Goal: Navigation & Orientation: Find specific page/section

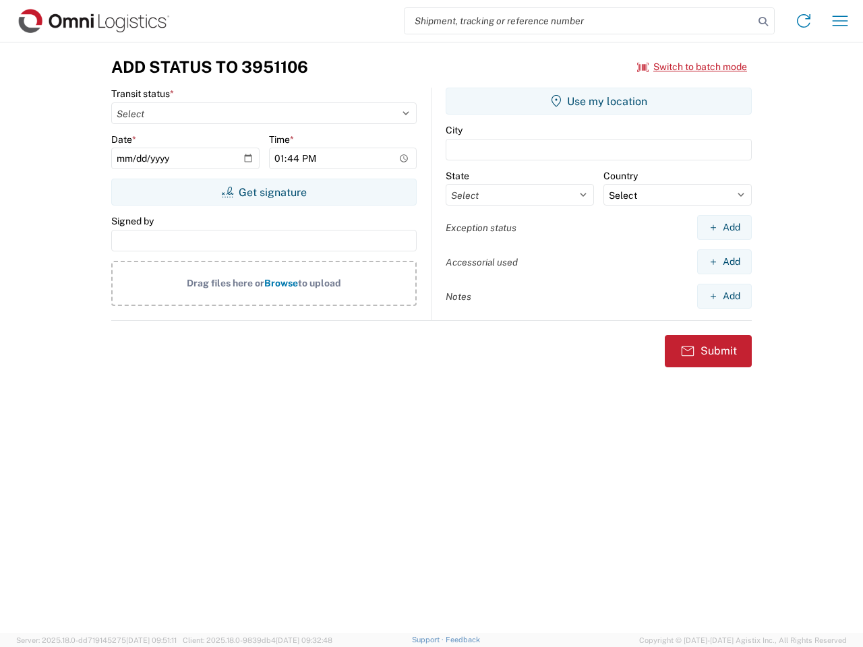
click at [579, 21] on input "search" at bounding box center [579, 21] width 349 height 26
click at [763, 22] on icon at bounding box center [763, 21] width 19 height 19
click at [804, 21] on icon at bounding box center [804, 21] width 22 height 22
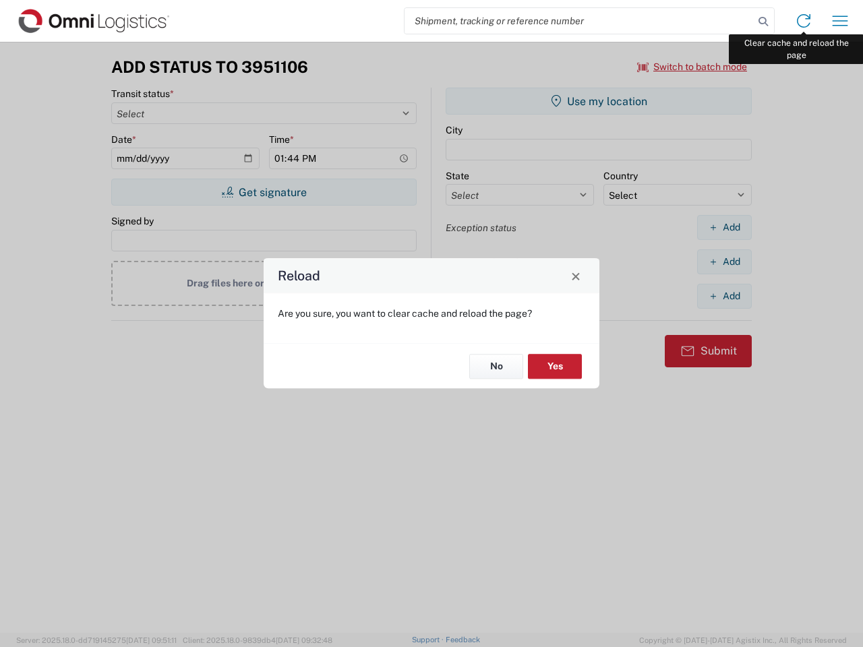
click at [840, 21] on div "Reload Are you sure, you want to clear cache and reload the page? No Yes" at bounding box center [431, 323] width 863 height 647
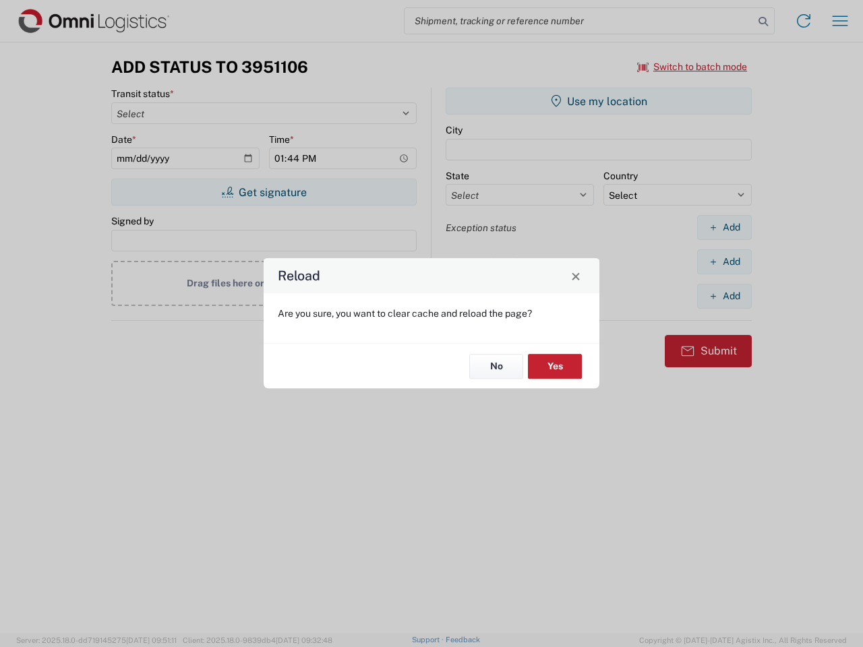
click at [692, 67] on div "Reload Are you sure, you want to clear cache and reload the page? No Yes" at bounding box center [431, 323] width 863 height 647
click at [264, 192] on div "Reload Are you sure, you want to clear cache and reload the page? No Yes" at bounding box center [431, 323] width 863 height 647
click at [599, 101] on div "Reload Are you sure, you want to clear cache and reload the page? No Yes" at bounding box center [431, 323] width 863 height 647
click at [724, 227] on div "Reload Are you sure, you want to clear cache and reload the page? No Yes" at bounding box center [431, 323] width 863 height 647
click at [724, 262] on div "Reload Are you sure, you want to clear cache and reload the page? No Yes" at bounding box center [431, 323] width 863 height 647
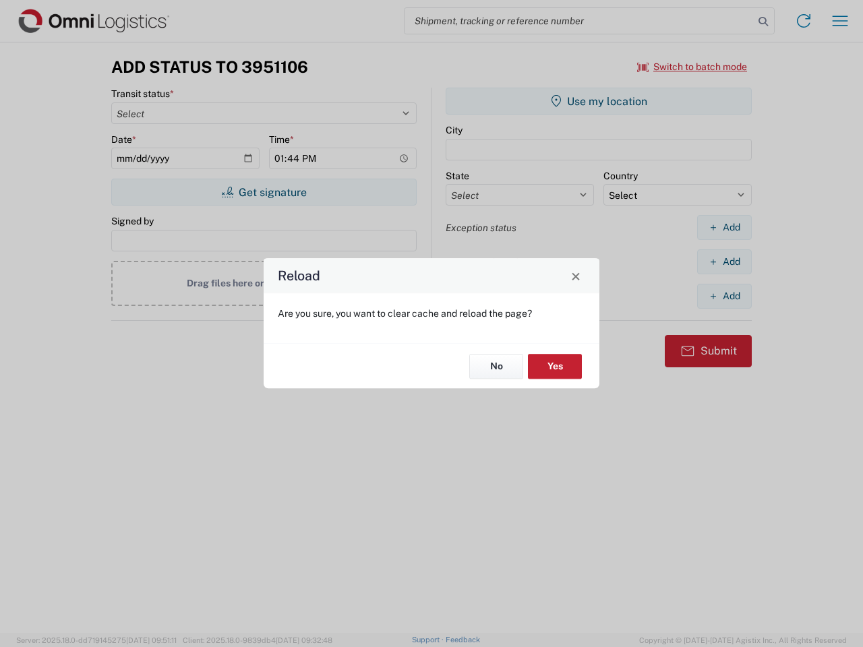
click at [724, 296] on div "Reload Are you sure, you want to clear cache and reload the page? No Yes" at bounding box center [431, 323] width 863 height 647
